Goal: Communication & Community: Answer question/provide support

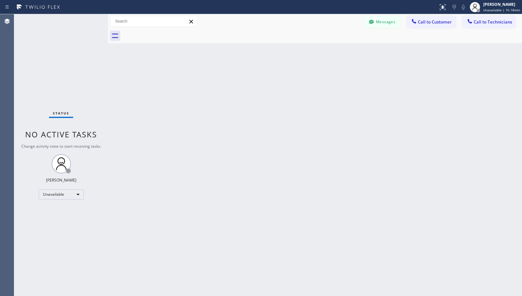
click at [245, 187] on div "Back to Dashboard Change Sender ID Customers Technicians [PHONE_NUMBER] SEARCH …" at bounding box center [315, 155] width 414 height 282
click at [297, 139] on div "Back to Dashboard Change Sender ID Customers Technicians [PHONE_NUMBER] SEARCH …" at bounding box center [315, 155] width 414 height 282
click at [258, 106] on div "Back to Dashboard Change Sender ID Customers Technicians [PHONE_NUMBER] SEARCH …" at bounding box center [315, 155] width 414 height 282
click at [385, 20] on button "Messages" at bounding box center [381, 22] width 35 height 12
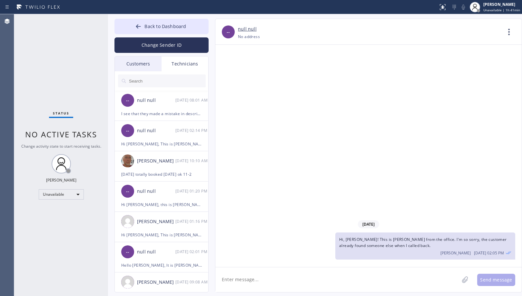
click at [139, 62] on div "Customers" at bounding box center [138, 63] width 47 height 15
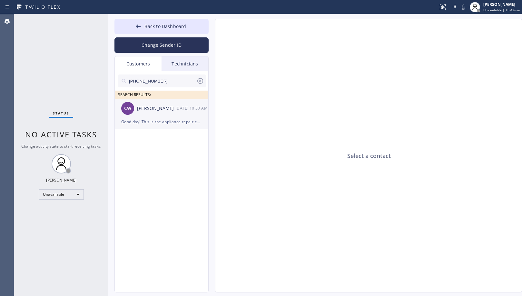
click at [154, 114] on div "CW [PERSON_NAME] [DATE] 10:50 AM" at bounding box center [162, 108] width 94 height 19
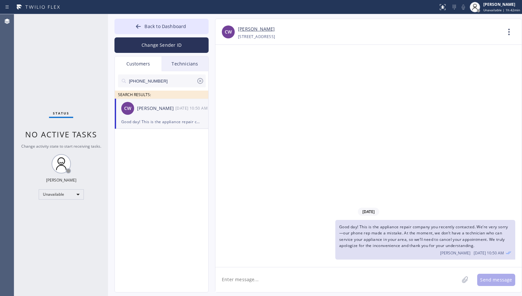
drag, startPoint x: 173, startPoint y: 83, endPoint x: 112, endPoint y: 81, distance: 60.9
click at [112, 81] on div "Back to Dashboard Change Sender ID Customers Technicians [PHONE_NUMBER] SEARCH …" at bounding box center [315, 155] width 414 height 282
paste input "651) 235-7010"
type input "[PHONE_NUMBER]"
click at [393, 238] on span "Good day! This is the appliance repair company you recently contacted. We’re ve…" at bounding box center [423, 236] width 169 height 24
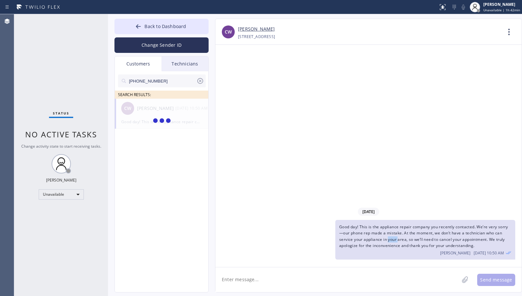
click at [393, 238] on span "Good day! This is the appliance repair company you recently contacted. We’re ve…" at bounding box center [423, 236] width 169 height 24
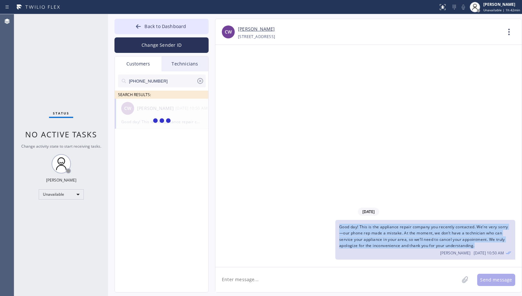
click at [393, 238] on span "Good day! This is the appliance repair company you recently contacted. We’re ve…" at bounding box center [423, 236] width 169 height 24
copy span "Good day! This is the appliance repair company you recently contacted. We’re ve…"
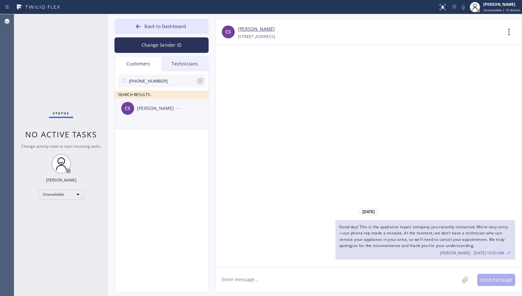
click at [179, 114] on div "CS [PERSON_NAME] --:--" at bounding box center [162, 108] width 94 height 19
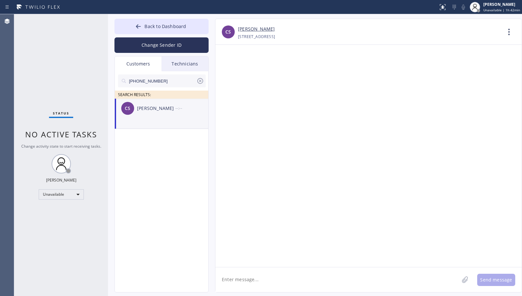
click at [341, 280] on textarea at bounding box center [337, 279] width 244 height 25
paste textarea "Good day! This is the appliance repair company you recently contacted. We’re ve…"
type textarea "Good day! This is the appliance repair company you recently contacted. We’re ve…"
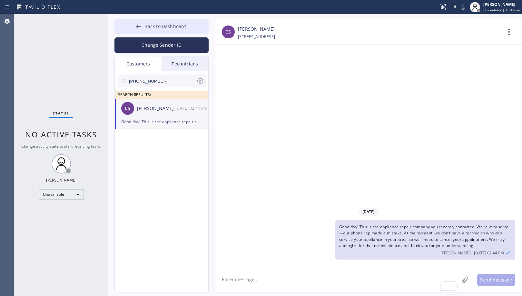
click at [181, 25] on span "Back to Dashboard" at bounding box center [165, 26] width 42 height 6
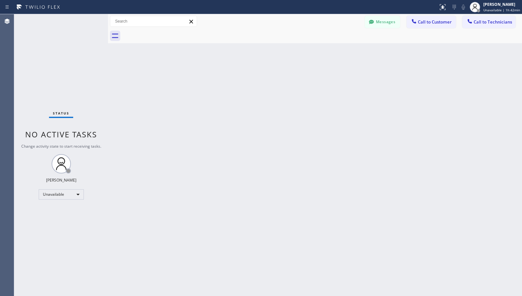
click at [305, 191] on div "Back to Dashboard Change Sender ID Customers Technicians [PHONE_NUMBER] SEARCH …" at bounding box center [315, 155] width 414 height 282
click at [297, 24] on div "Messages Call to Customer Call to Technicians Outbound call Location [GEOGRAPHI…" at bounding box center [315, 21] width 414 height 11
drag, startPoint x: 227, startPoint y: 142, endPoint x: 217, endPoint y: 14, distance: 129.3
click at [227, 141] on div "Back to Dashboard Change Sender ID Customers Technicians [PHONE_NUMBER] SEARCH …" at bounding box center [315, 155] width 414 height 282
click at [238, 186] on div "Back to Dashboard Change Sender ID Customers Technicians [PHONE_NUMBER] SEARCH …" at bounding box center [315, 155] width 414 height 282
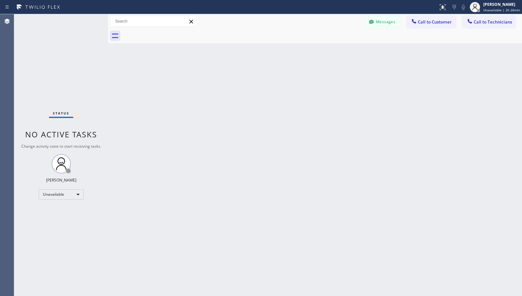
click at [281, 217] on div "Back to Dashboard Change Sender ID Customers Technicians [PHONE_NUMBER] SEARCH …" at bounding box center [315, 155] width 414 height 282
click at [303, 191] on div "Back to Dashboard Change Sender ID Customers Technicians [PHONE_NUMBER] SEARCH …" at bounding box center [315, 155] width 414 height 282
drag, startPoint x: 243, startPoint y: 235, endPoint x: 241, endPoint y: 290, distance: 55.1
click at [243, 235] on div "Back to Dashboard Change Sender ID Customers Technicians [PHONE_NUMBER] SEARCH …" at bounding box center [315, 155] width 414 height 282
click at [217, 180] on div "Back to Dashboard Change Sender ID Customers Technicians [PHONE_NUMBER] SEARCH …" at bounding box center [315, 155] width 414 height 282
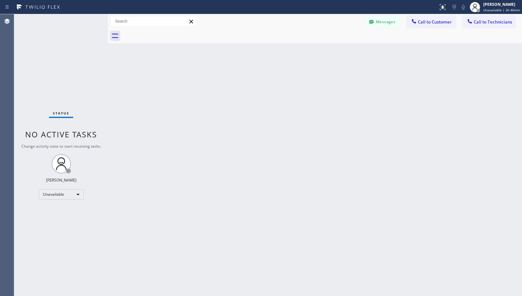
drag, startPoint x: 224, startPoint y: 185, endPoint x: 221, endPoint y: 215, distance: 30.4
click at [224, 198] on div "Back to Dashboard Change Sender ID Customers Technicians [PHONE_NUMBER] SEARCH …" at bounding box center [315, 155] width 414 height 282
click at [193, 151] on div "Back to Dashboard Change Sender ID Customers Technicians [PHONE_NUMBER] SEARCH …" at bounding box center [315, 155] width 414 height 282
click at [256, 106] on div "Back to Dashboard Change Sender ID Customers Technicians [PHONE_NUMBER] SEARCH …" at bounding box center [315, 155] width 414 height 282
click at [441, 21] on span "Call to Customer" at bounding box center [435, 22] width 34 height 6
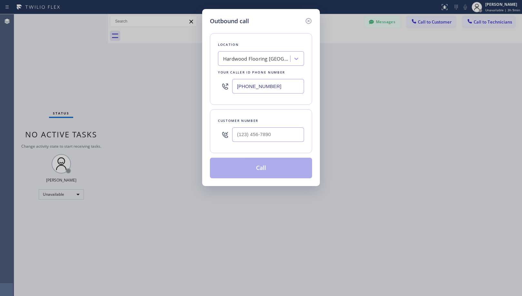
drag, startPoint x: 275, startPoint y: 84, endPoint x: 222, endPoint y: 88, distance: 53.6
click at [222, 88] on div "[PHONE_NUMBER]" at bounding box center [261, 86] width 86 height 21
paste input "949) 245-5520"
type input "[PHONE_NUMBER]"
click at [311, 18] on icon at bounding box center [308, 21] width 8 height 8
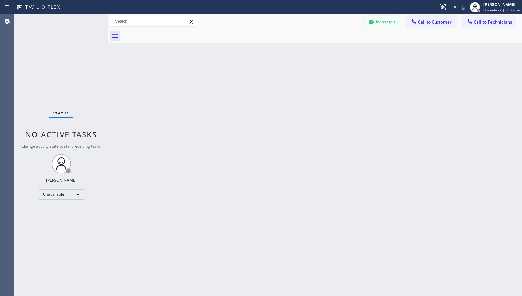
click at [232, 141] on div "Back to Dashboard Change Sender ID Customers Technicians [PHONE_NUMBER] SEARCH …" at bounding box center [315, 155] width 414 height 282
click at [235, 233] on div "Back to Dashboard Change Sender ID Customers Technicians [PHONE_NUMBER] SEARCH …" at bounding box center [315, 155] width 414 height 282
click at [265, 231] on div "Back to Dashboard Change Sender ID Customers Technicians [PHONE_NUMBER] SEARCH …" at bounding box center [315, 155] width 414 height 282
click at [273, 168] on div "Back to Dashboard Change Sender ID Customers Technicians [PHONE_NUMBER] SEARCH …" at bounding box center [315, 155] width 414 height 282
click at [226, 115] on div "Back to Dashboard Change Sender ID Customers Technicians [PHONE_NUMBER] SEARCH …" at bounding box center [315, 155] width 414 height 282
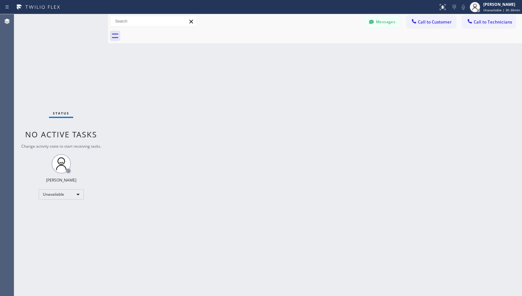
click at [304, 148] on div "Back to Dashboard Change Sender ID Customers Technicians [PHONE_NUMBER] SEARCH …" at bounding box center [315, 155] width 414 height 282
click at [298, 148] on div "Back to Dashboard Change Sender ID Customers Technicians [PHONE_NUMBER] SEARCH …" at bounding box center [315, 155] width 414 height 282
click at [497, 5] on div "[PERSON_NAME]" at bounding box center [502, 4] width 35 height 5
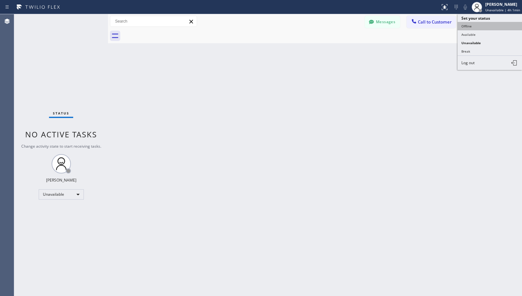
click at [471, 22] on button "Offline" at bounding box center [489, 26] width 64 height 8
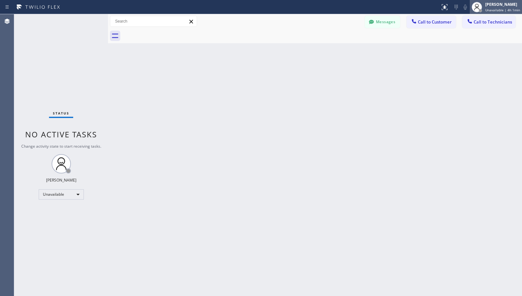
click at [495, 8] on span "Unavailable | 4h 1min" at bounding box center [502, 10] width 35 height 5
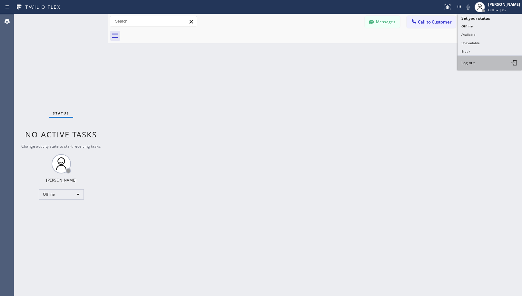
click at [481, 59] on button "Log out" at bounding box center [489, 63] width 64 height 14
